Goal: Information Seeking & Learning: Learn about a topic

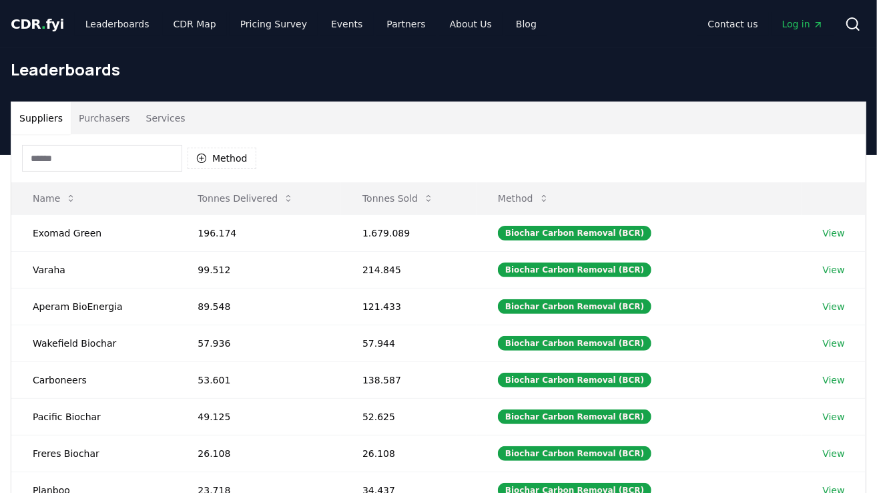
click at [83, 157] on input at bounding box center [102, 158] width 160 height 27
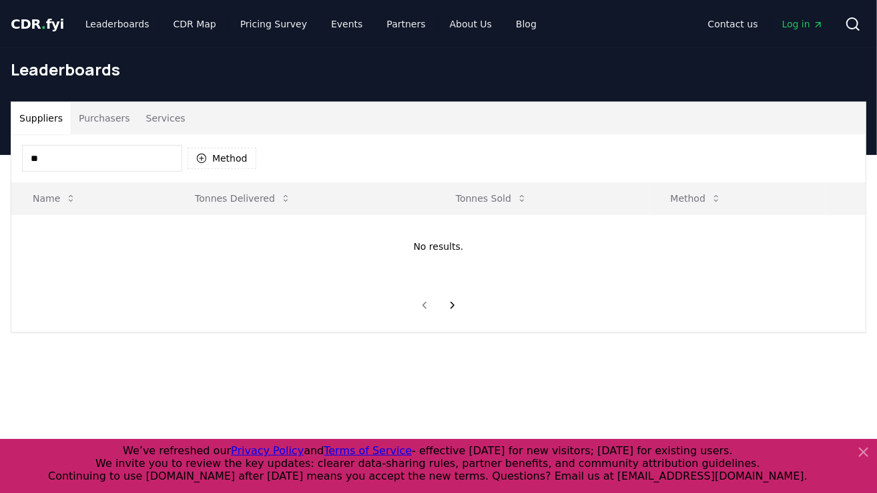
type input "*"
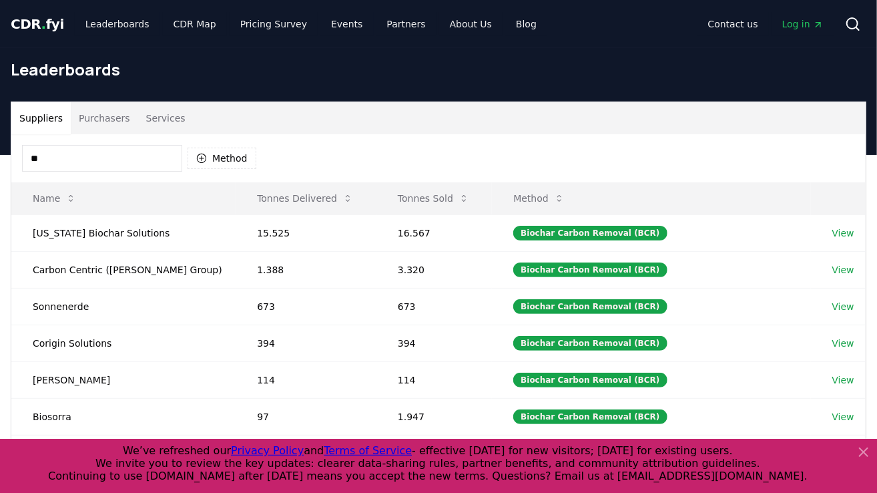
type input "*"
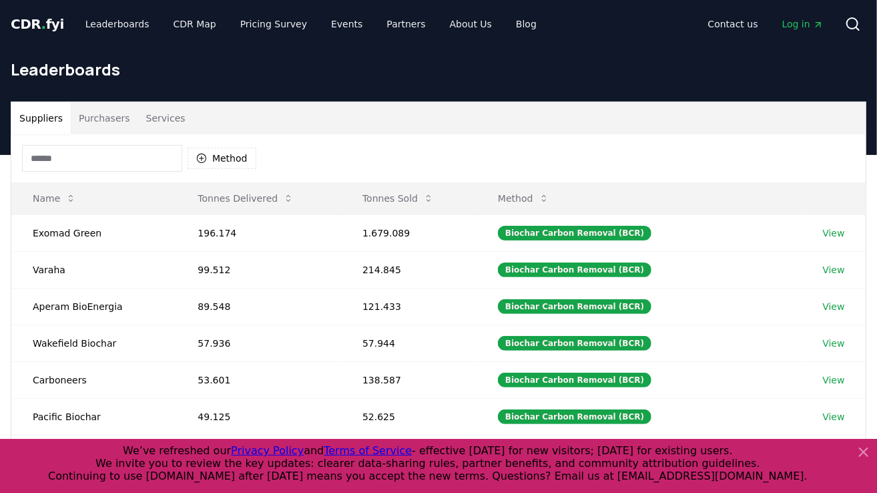
click at [85, 152] on input at bounding box center [102, 158] width 160 height 27
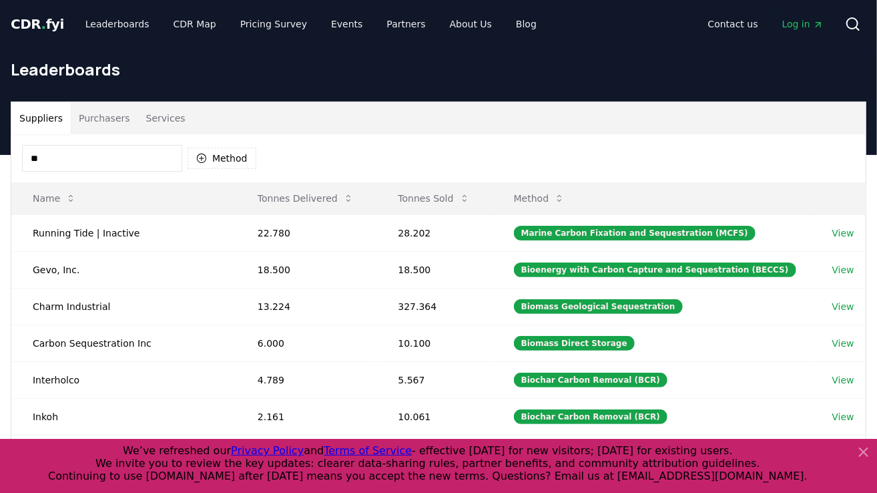
type input "*"
